Goal: Find specific page/section: Find specific page/section

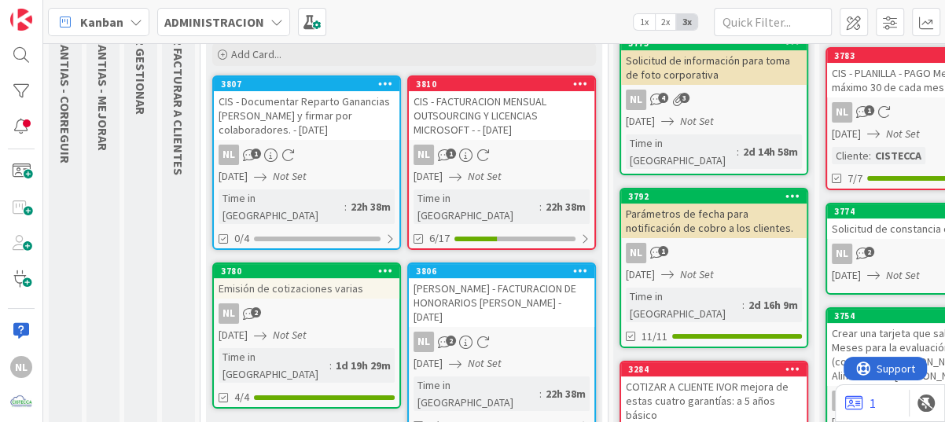
scroll to position [157, 0]
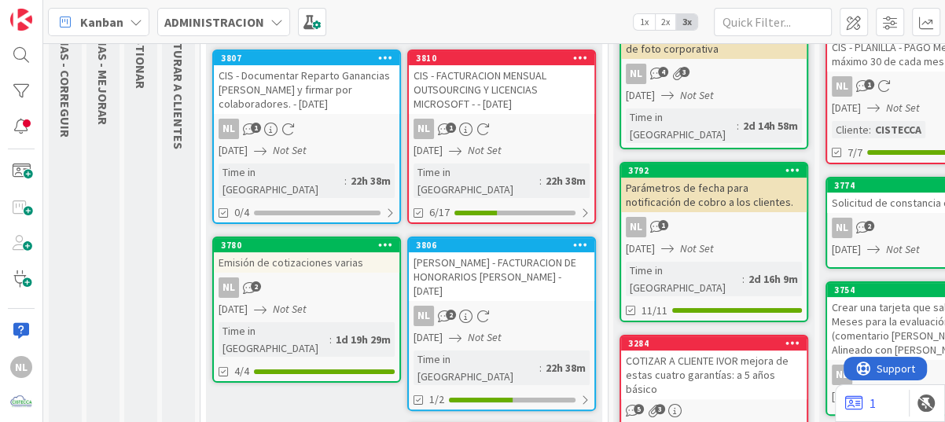
click at [502, 330] on icon "Not Set" at bounding box center [485, 337] width 34 height 14
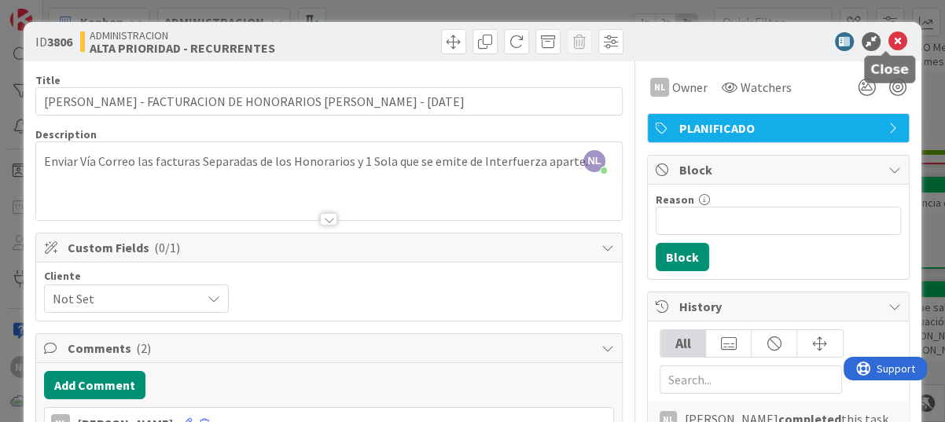
click at [889, 42] on icon at bounding box center [898, 41] width 19 height 19
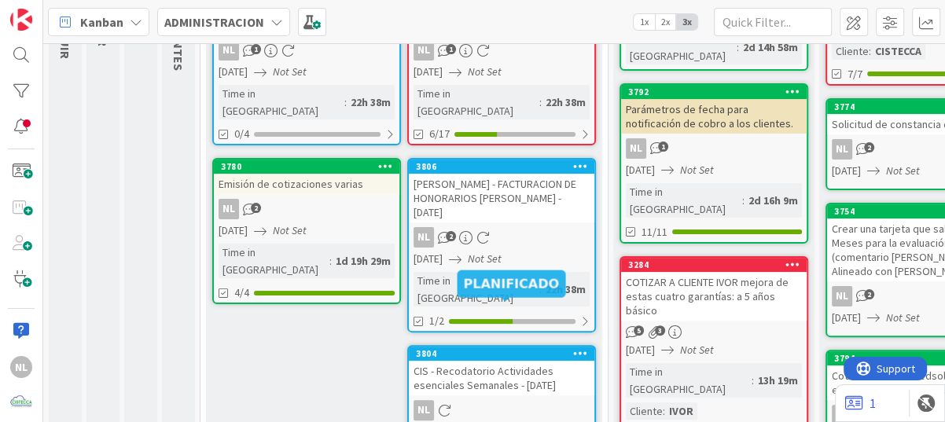
scroll to position [157, 0]
